Goal: Task Accomplishment & Management: Use online tool/utility

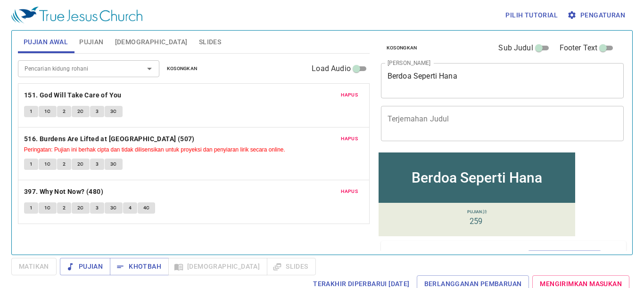
click at [353, 95] on span "Hapus" at bounding box center [349, 95] width 17 height 8
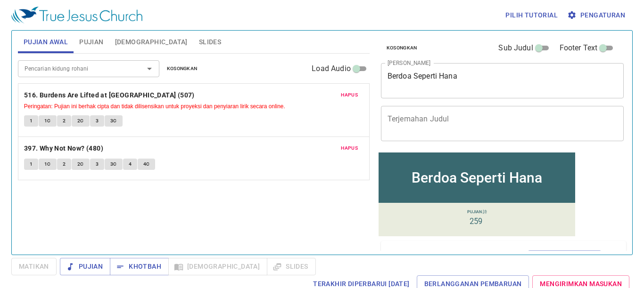
click at [353, 97] on span "Hapus" at bounding box center [349, 95] width 17 height 8
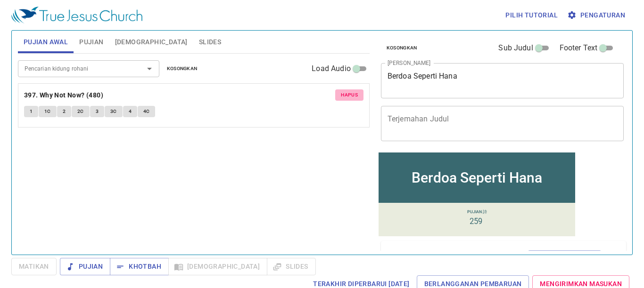
click at [353, 98] on span "Hapus" at bounding box center [349, 95] width 17 height 8
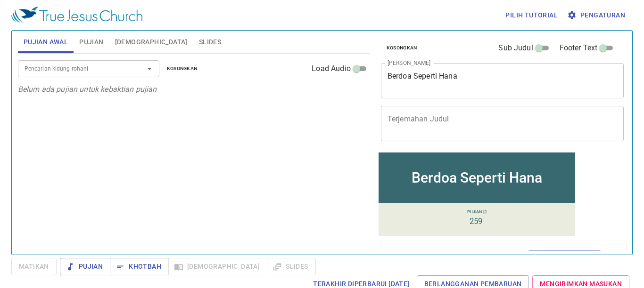
click at [611, 14] on span "Pengaturan" at bounding box center [597, 15] width 56 height 12
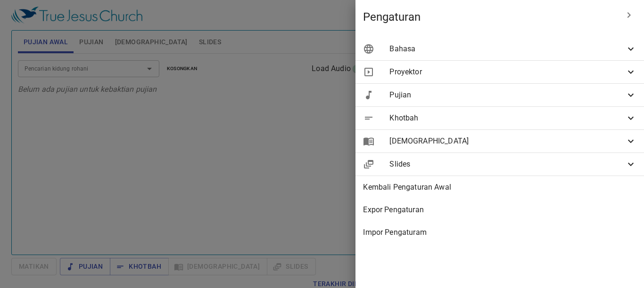
click at [620, 52] on span "Bahasa" at bounding box center [507, 48] width 236 height 11
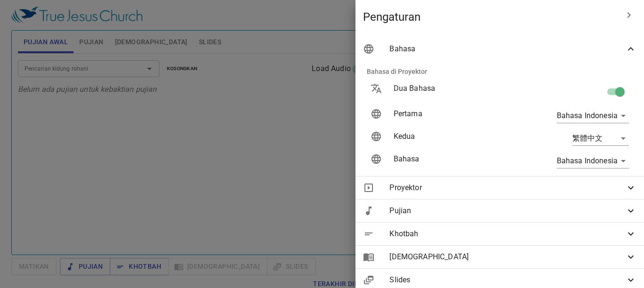
click at [604, 91] on input "checkbox" at bounding box center [620, 94] width 54 height 18
checkbox input "false"
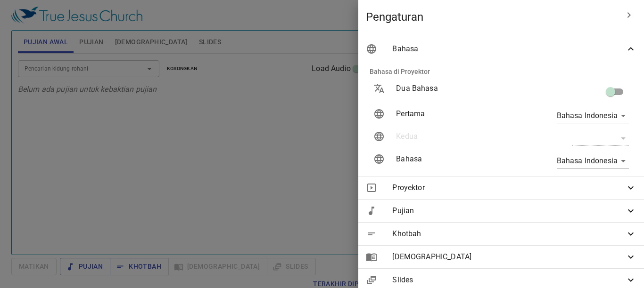
click at [289, 155] on div at bounding box center [322, 144] width 644 height 288
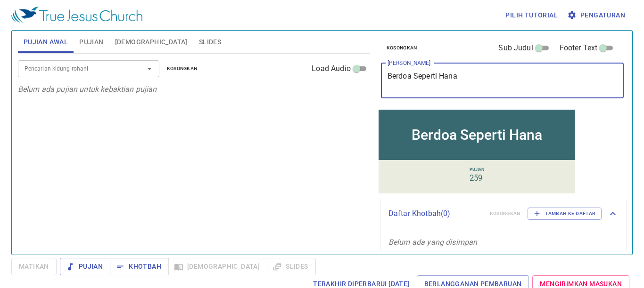
click at [459, 77] on textarea "Berdoa Seperti Hana" at bounding box center [502, 81] width 230 height 18
type textarea "B"
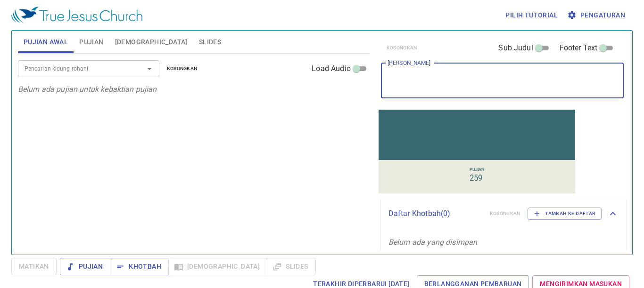
click at [77, 41] on button "Pujian" at bounding box center [91, 42] width 35 height 23
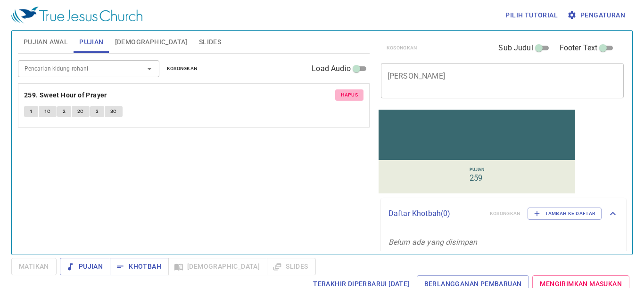
click at [356, 94] on span "Hapus" at bounding box center [349, 95] width 17 height 8
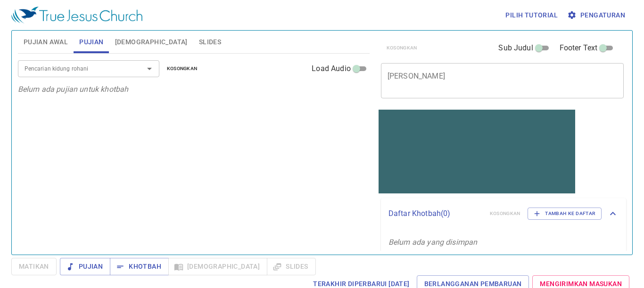
click at [404, 89] on textarea "[PERSON_NAME]" at bounding box center [502, 81] width 230 height 18
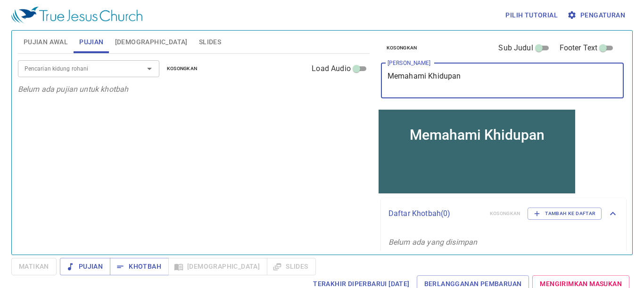
click at [432, 77] on textarea "Memahami Khidupan" at bounding box center [502, 81] width 230 height 18
click at [468, 76] on textarea "Memahami Kehidupan" at bounding box center [502, 81] width 230 height 18
type textarea "Memahami Kehidupan"
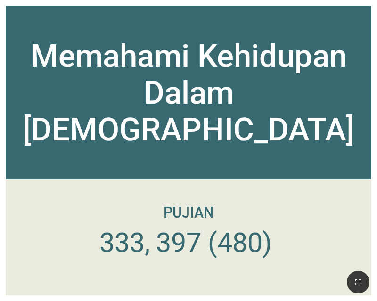
click at [356, 281] on icon "button" at bounding box center [357, 282] width 11 height 11
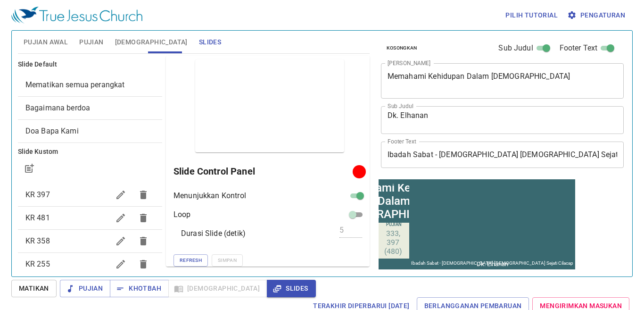
scroll to position [524, 0]
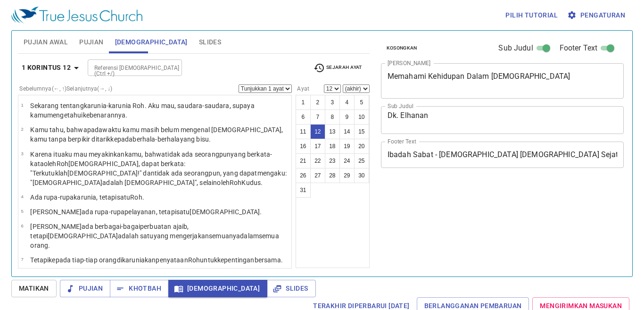
select select "12"
select select "27"
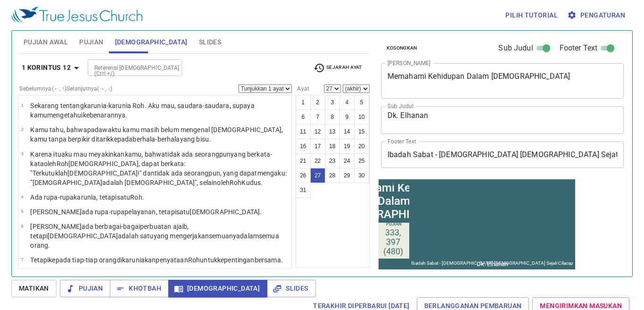
scroll to position [590, 0]
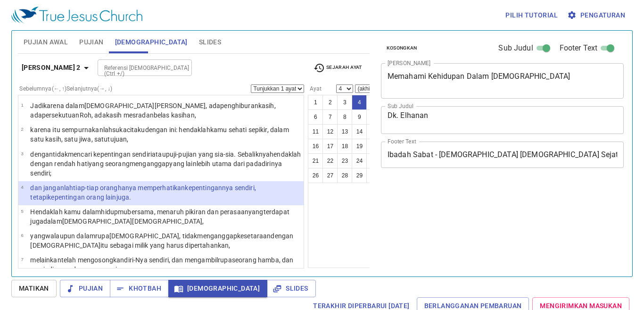
select select "4"
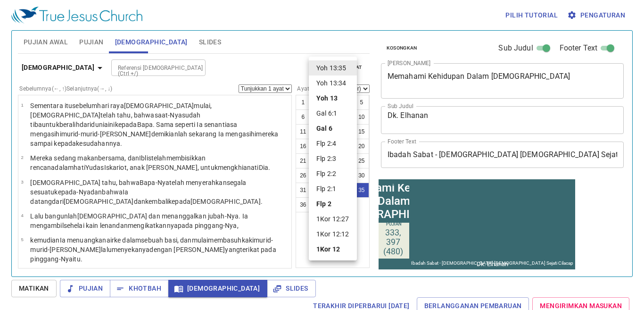
click at [328, 161] on li "Flp 2:3" at bounding box center [333, 158] width 48 height 15
click at [328, 159] on li "Flp 2:3" at bounding box center [333, 158] width 48 height 15
click at [330, 156] on li "Flp 2:3" at bounding box center [333, 158] width 48 height 15
click at [332, 158] on li "Flp 2:3" at bounding box center [333, 158] width 48 height 15
click at [339, 158] on li "Flp 2:3" at bounding box center [333, 158] width 48 height 15
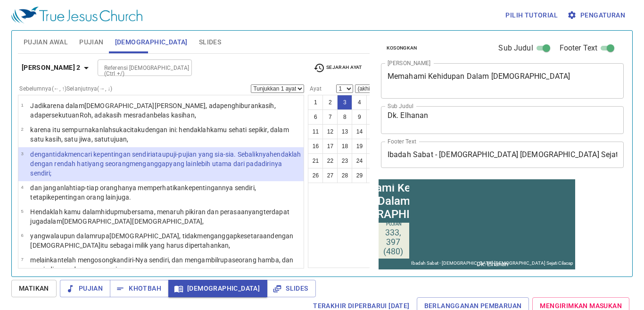
select select "3"
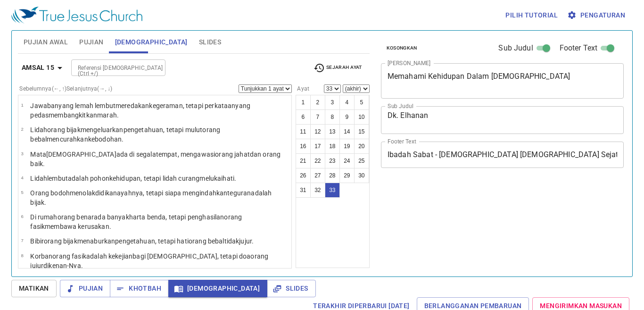
select select "33"
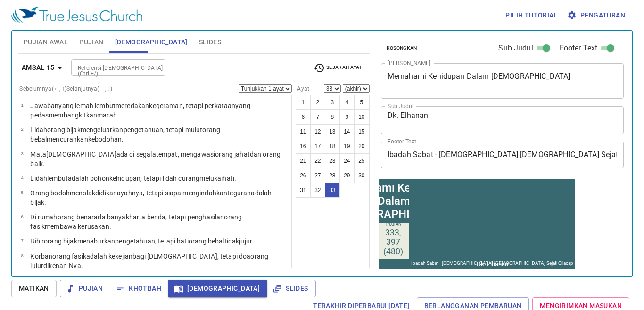
scroll to position [565, 0]
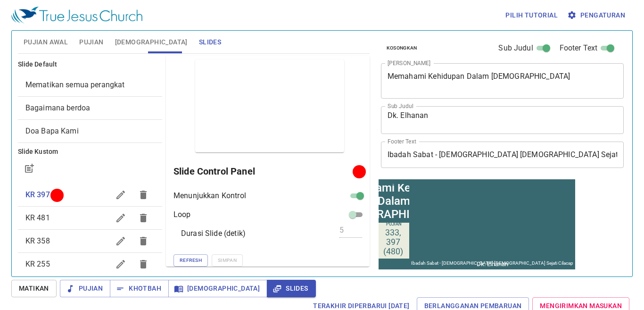
scroll to position [100, 0]
